Goal: Information Seeking & Learning: Find specific fact

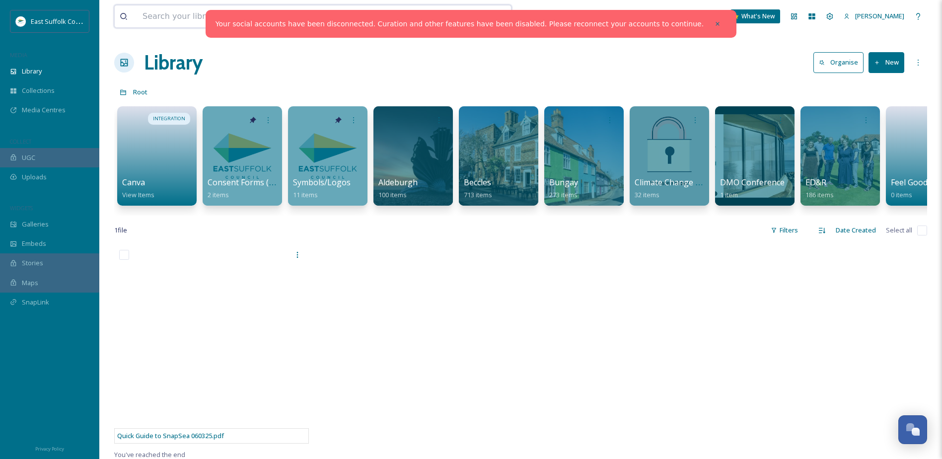
click at [217, 9] on input at bounding box center [283, 16] width 292 height 22
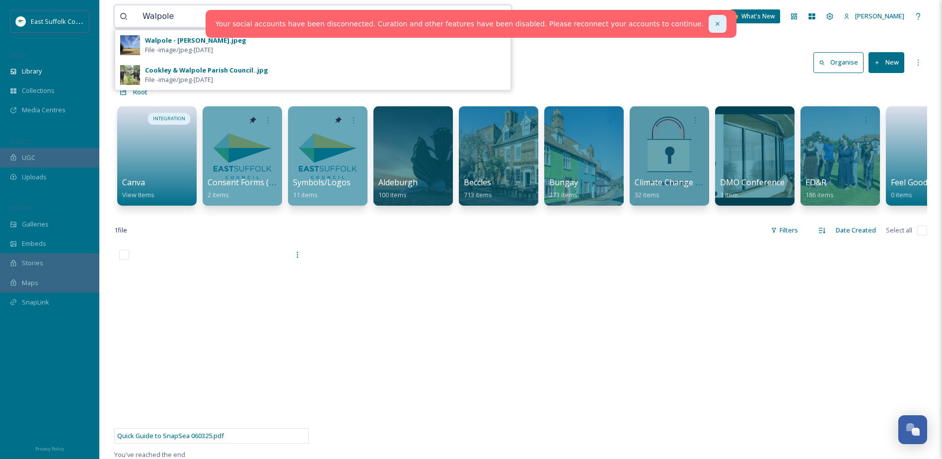
type input "Walpole"
click at [708, 30] on div at bounding box center [717, 24] width 18 height 18
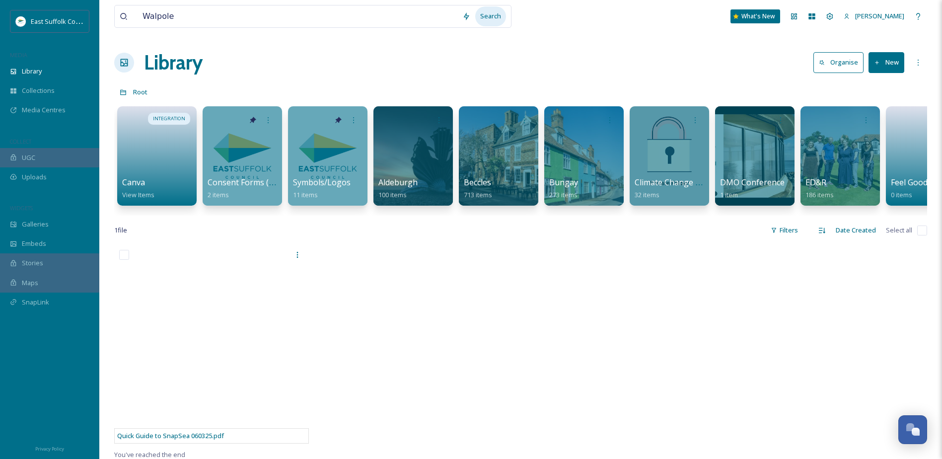
click at [485, 25] on div "Search" at bounding box center [490, 15] width 31 height 19
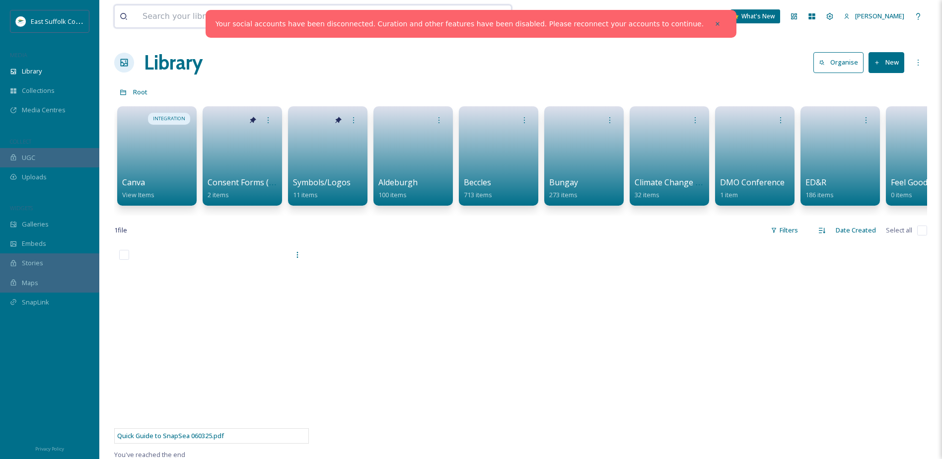
click at [178, 13] on input at bounding box center [283, 16] width 292 height 22
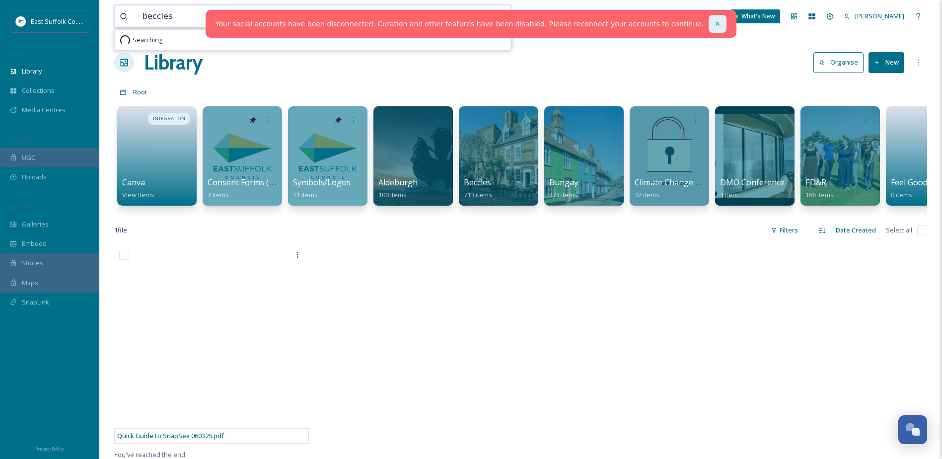
type input "beccles"
click at [714, 21] on icon at bounding box center [717, 23] width 7 height 7
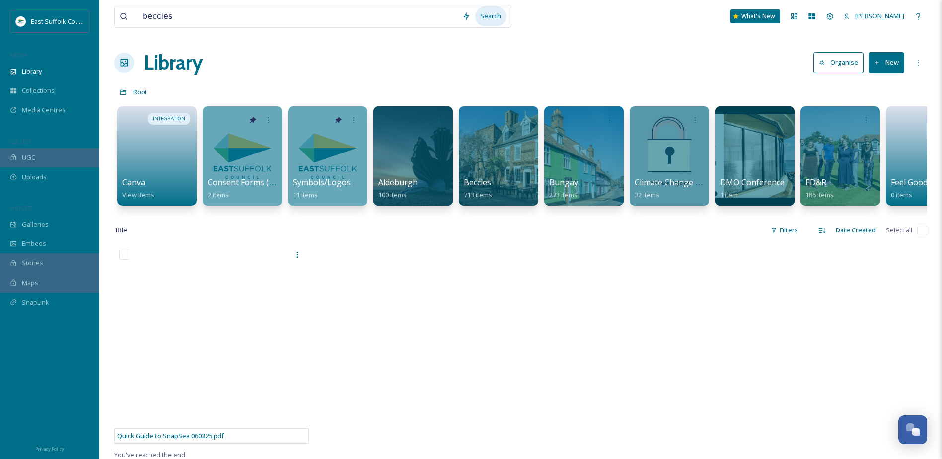
click at [497, 20] on div "Search" at bounding box center [490, 15] width 31 height 19
